Goal: Download file/media: Obtain a digital file from the website

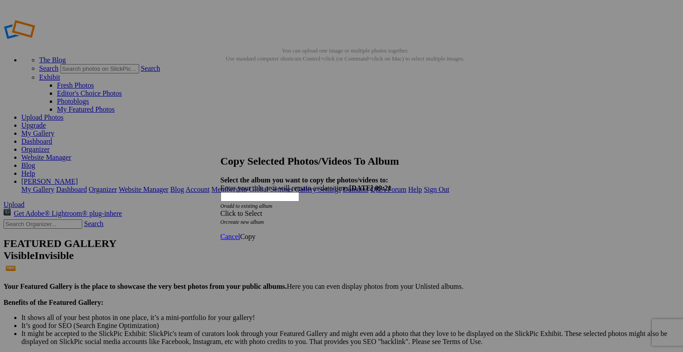
click at [240, 232] on span "Cancel" at bounding box center [230, 236] width 20 height 8
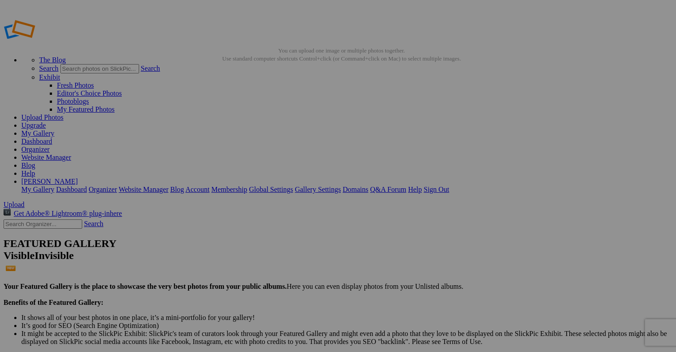
click at [52, 137] on link "Dashboard" at bounding box center [36, 141] width 31 height 8
click at [54, 129] on link "My Gallery" at bounding box center [37, 133] width 33 height 8
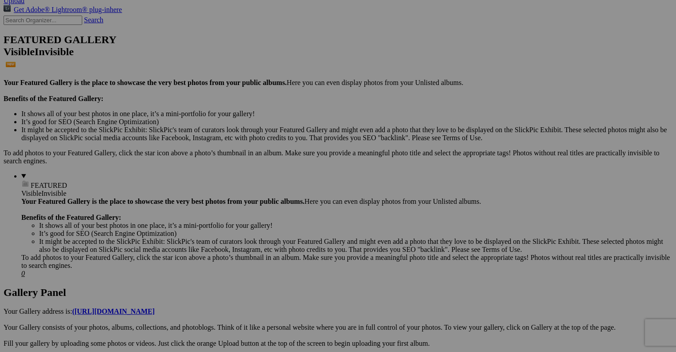
scroll to position [206, 0]
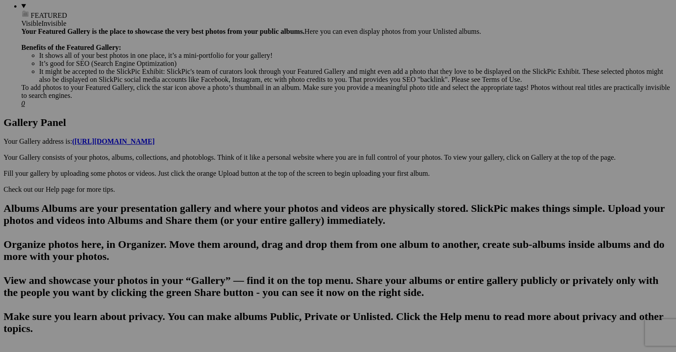
scroll to position [379, 0]
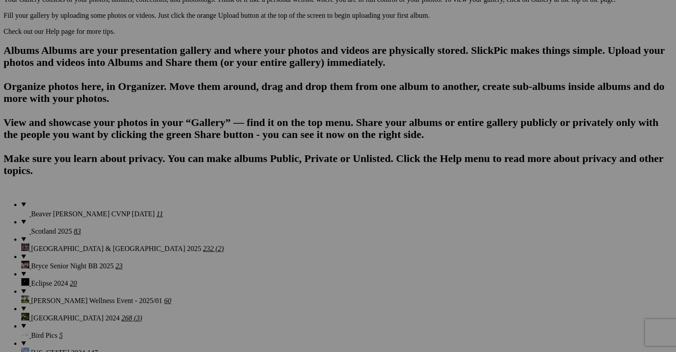
scroll to position [536, 0]
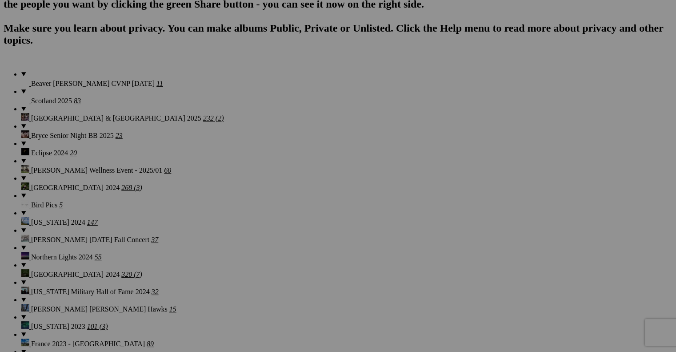
scroll to position [667, 0]
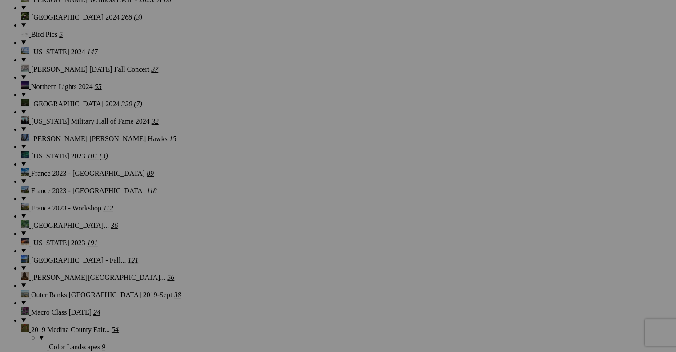
scroll to position [841, 0]
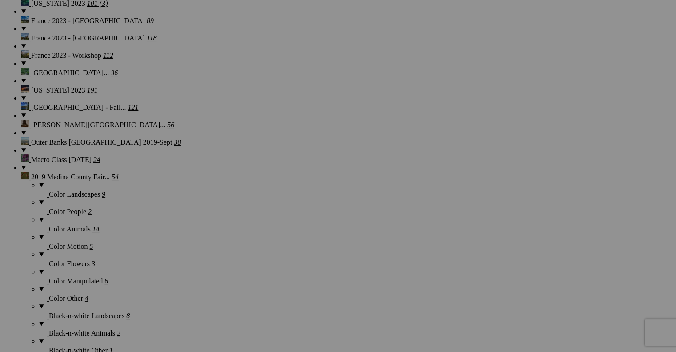
scroll to position [989, 0]
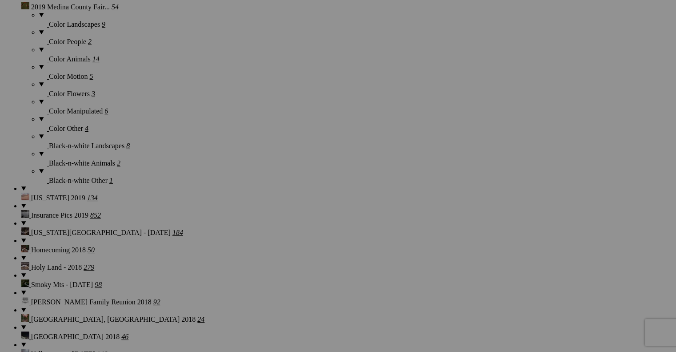
scroll to position [1156, 0]
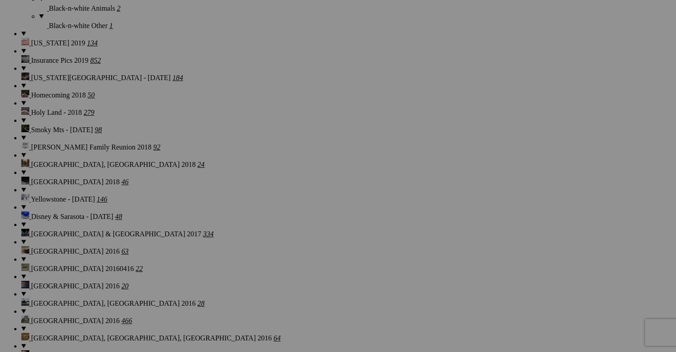
scroll to position [1314, 0]
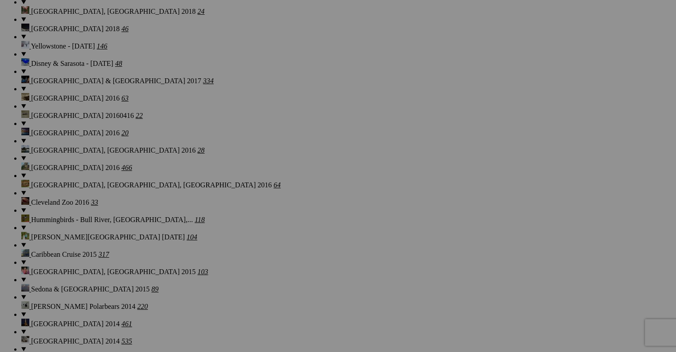
scroll to position [1464, 0]
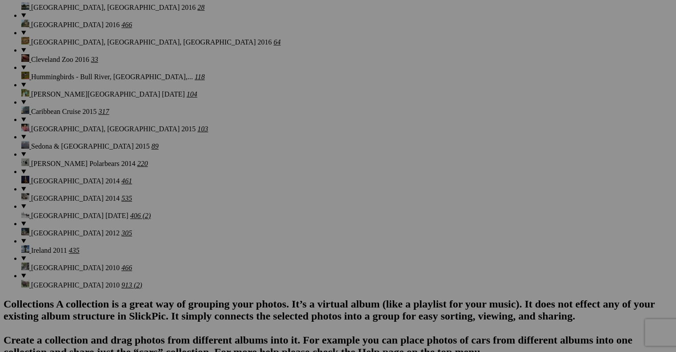
scroll to position [1612, 0]
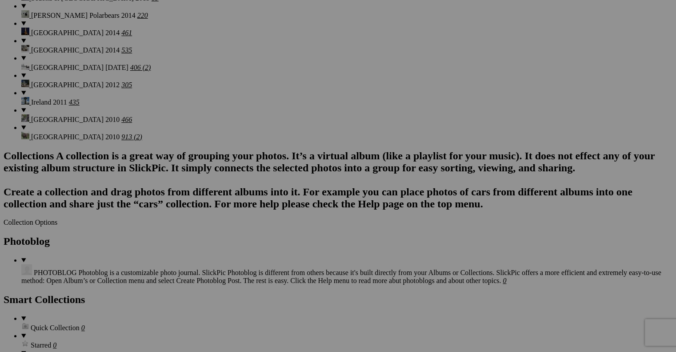
scroll to position [1756, 0]
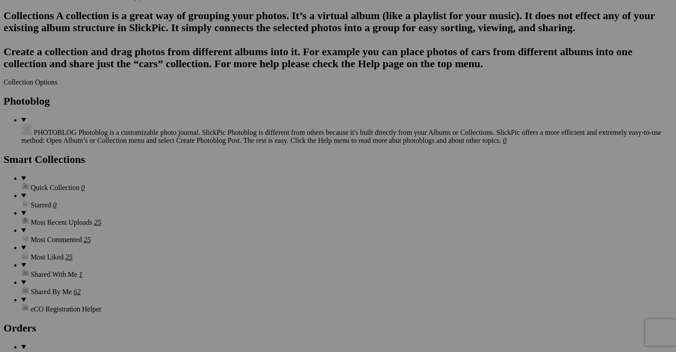
scroll to position [1895, 0]
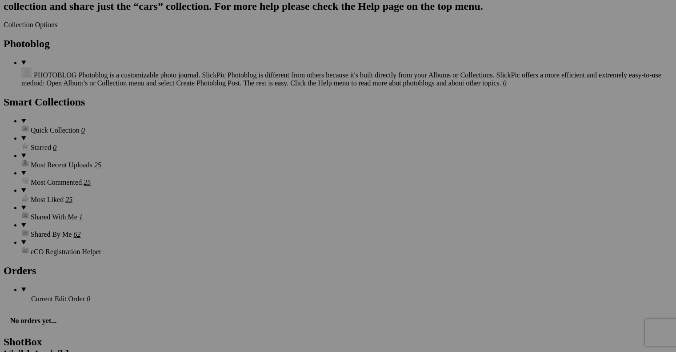
scroll to position [1961, 0]
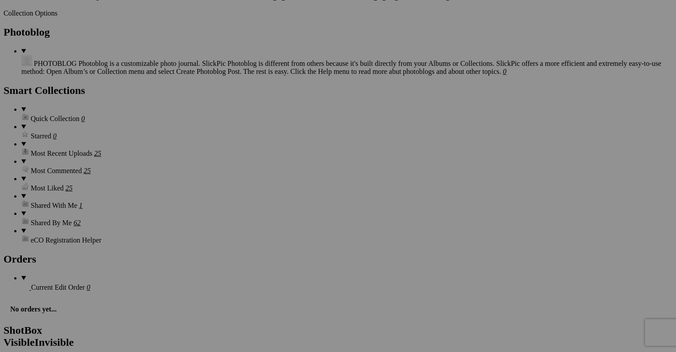
click at [669, 345] on div at bounding box center [669, 345] width 0 height 0
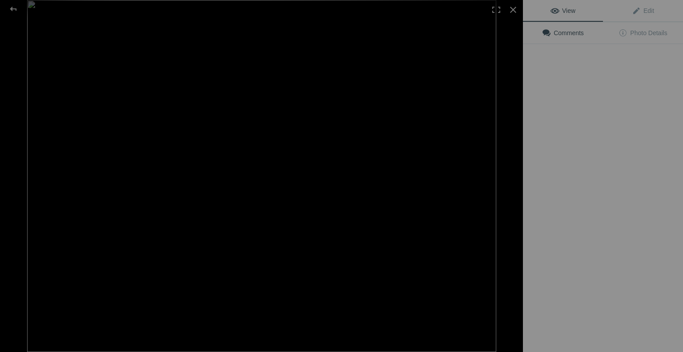
click at [323, 163] on img at bounding box center [261, 176] width 469 height 352
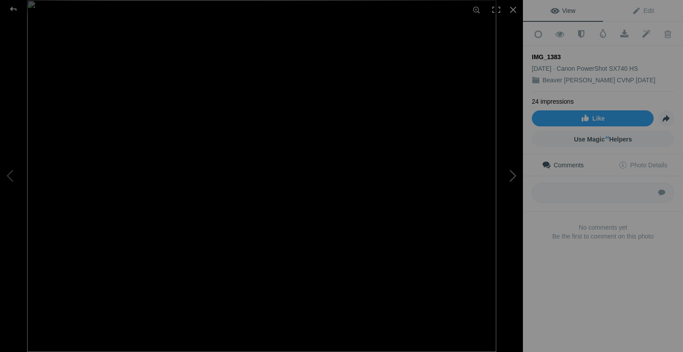
click at [513, 172] on button at bounding box center [489, 175] width 67 height 127
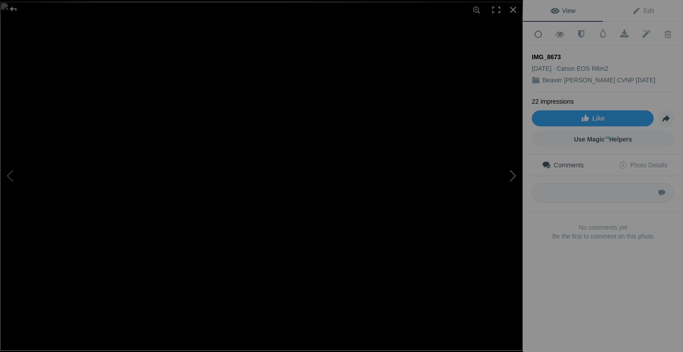
click at [513, 172] on button at bounding box center [489, 175] width 67 height 127
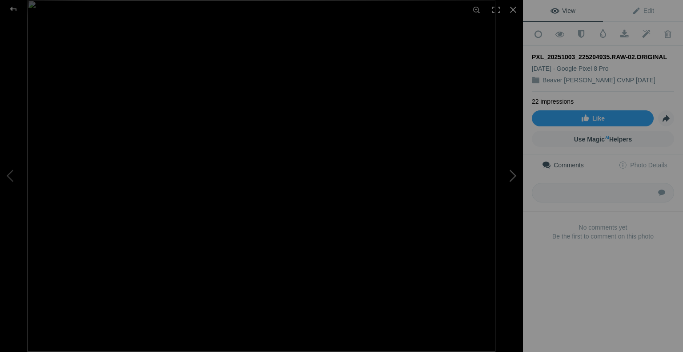
click at [516, 176] on button at bounding box center [489, 175] width 67 height 127
click at [9, 177] on button at bounding box center [33, 175] width 67 height 127
click at [510, 176] on button at bounding box center [489, 175] width 67 height 127
click at [514, 8] on div at bounding box center [513, 10] width 20 height 20
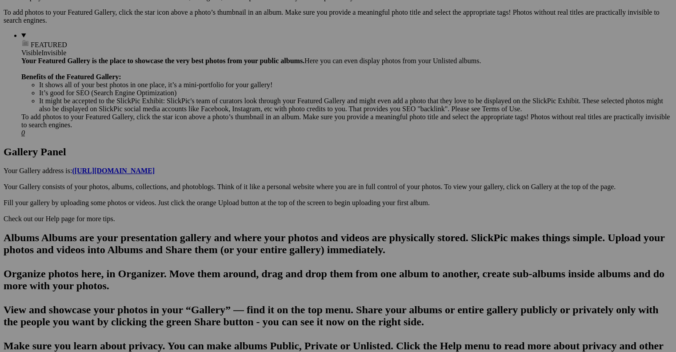
scroll to position [349, 0]
